Goal: Navigation & Orientation: Find specific page/section

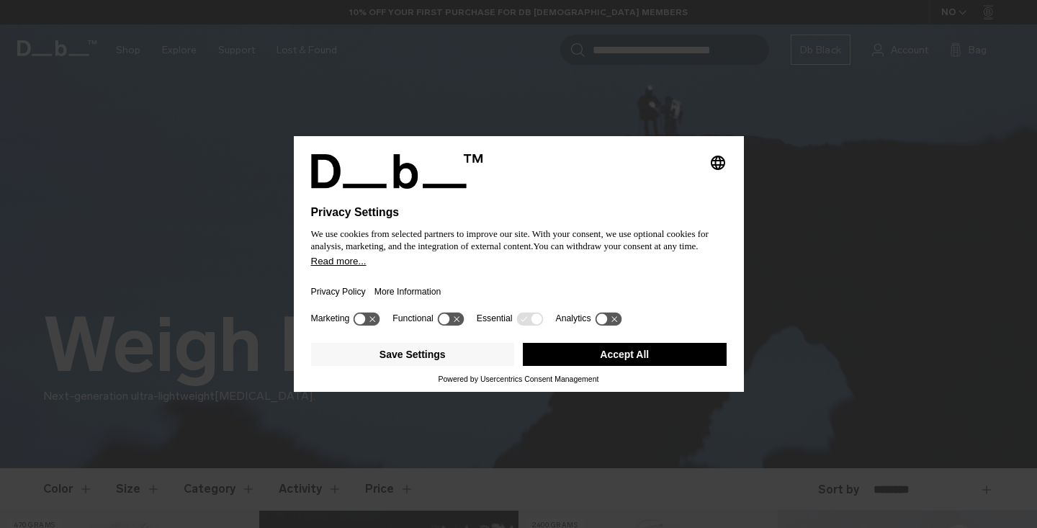
click at [625, 355] on button "Accept All" at bounding box center [625, 354] width 204 height 23
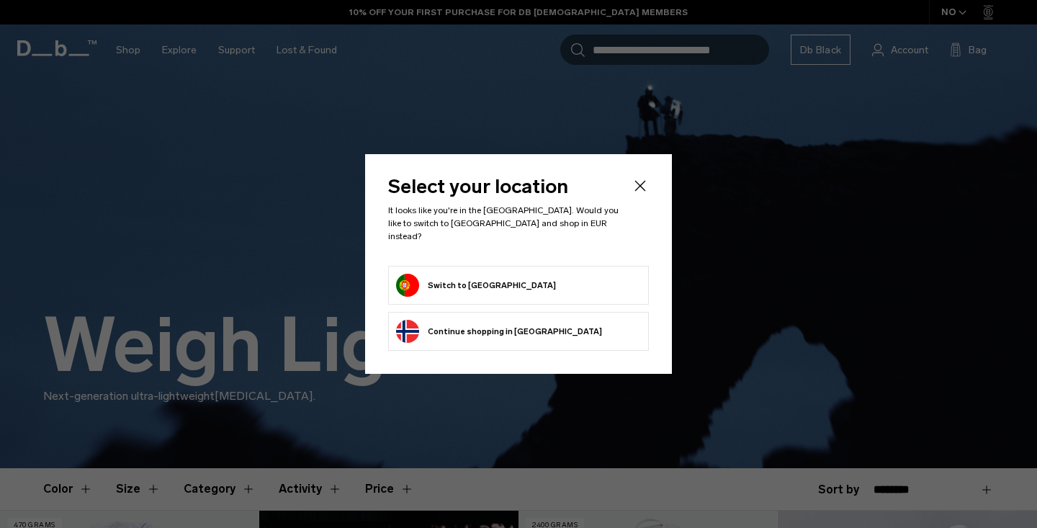
click at [503, 281] on form "Switch to Portugal" at bounding box center [518, 285] width 245 height 23
click at [490, 279] on button "Switch to Portugal" at bounding box center [476, 285] width 160 height 23
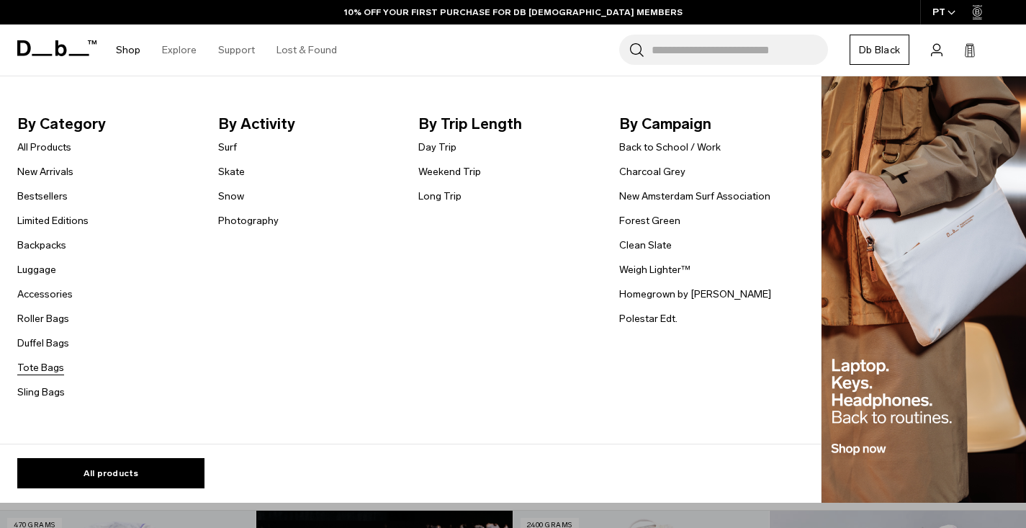
click at [42, 368] on link "Tote Bags" at bounding box center [40, 367] width 47 height 15
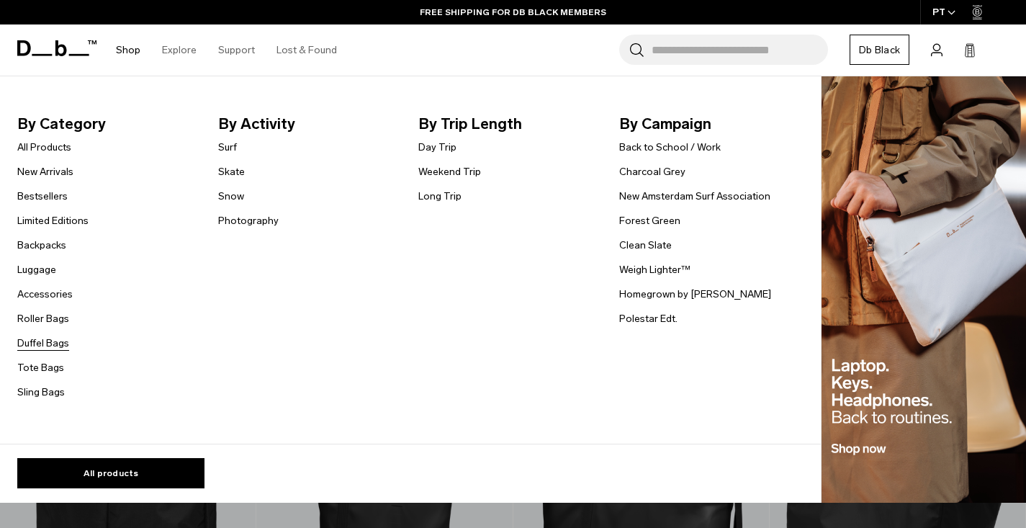
click at [48, 347] on link "Duffel Bags" at bounding box center [43, 343] width 52 height 15
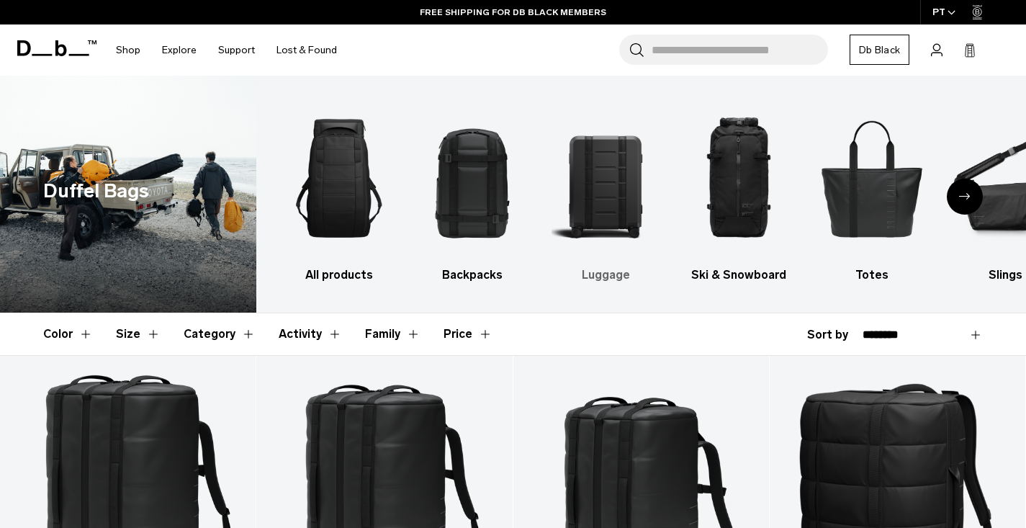
click at [629, 205] on img "3 / 10" at bounding box center [606, 178] width 108 height 162
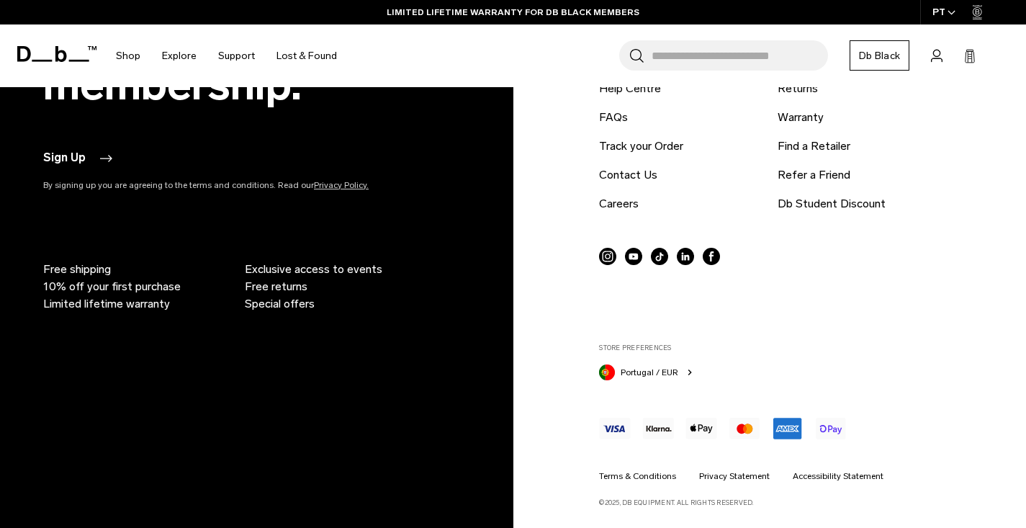
scroll to position [5635, 0]
